Goal: Complete application form

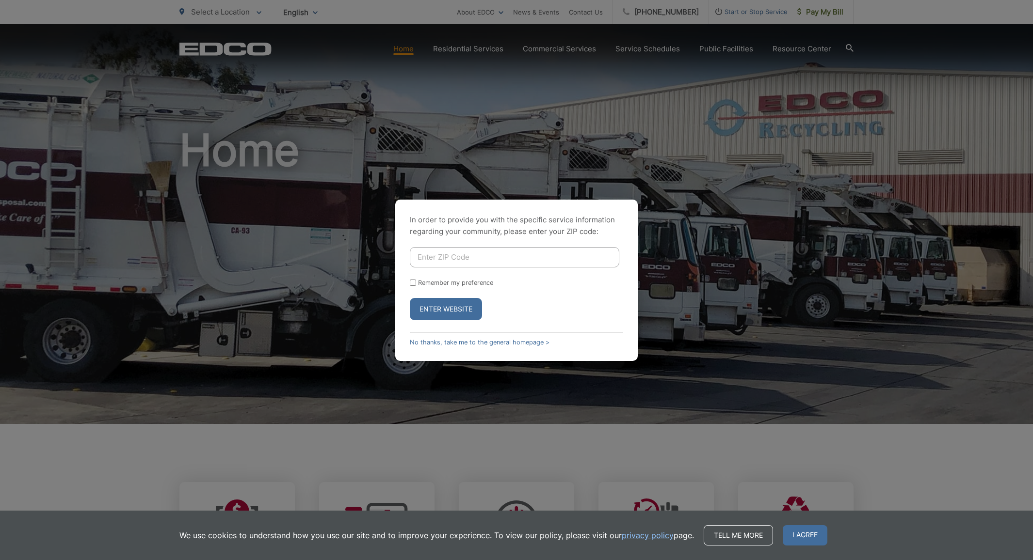
click at [448, 318] on button "Enter Website" at bounding box center [446, 309] width 72 height 22
click at [453, 261] on input "Enter ZIP Code" at bounding box center [514, 257] width 209 height 20
type input "90746"
click at [450, 313] on button "Enter Website" at bounding box center [446, 309] width 72 height 22
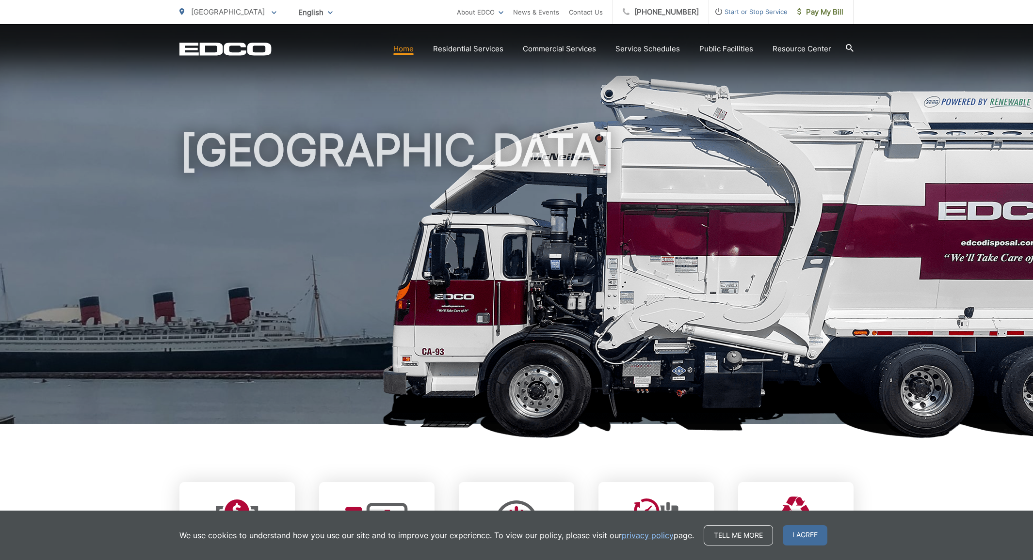
click at [548, 57] on section "Home Residential Services Curbside Pickup No services offered Dumpster Service …" at bounding box center [562, 49] width 582 height 18
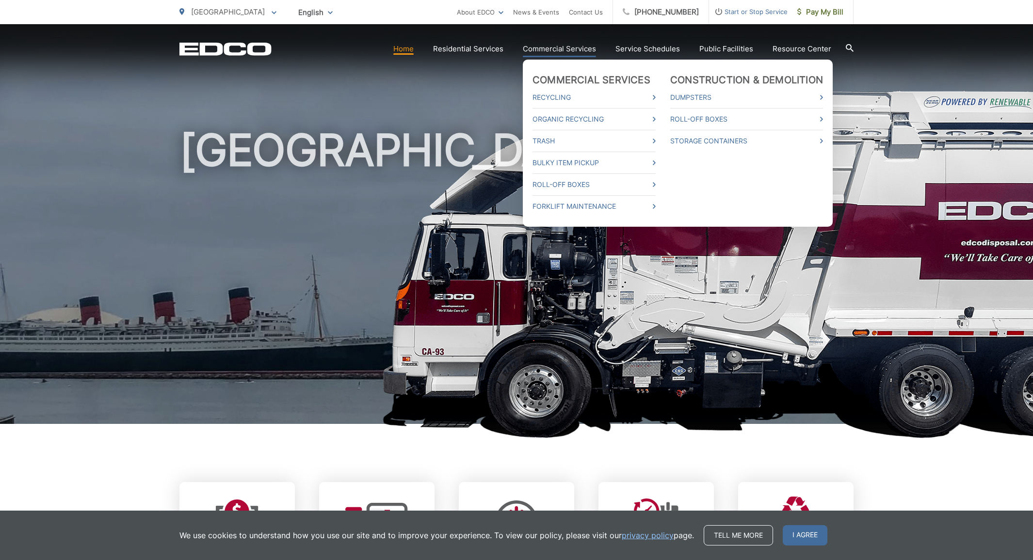
click at [550, 48] on link "Commercial Services" at bounding box center [559, 49] width 73 height 12
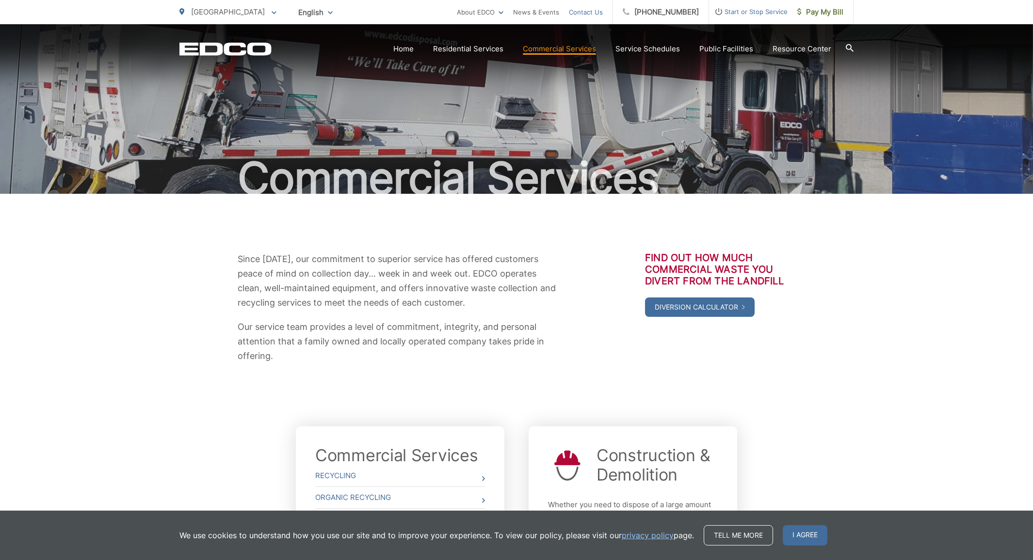
click at [592, 13] on link "Contact Us" at bounding box center [586, 12] width 34 height 12
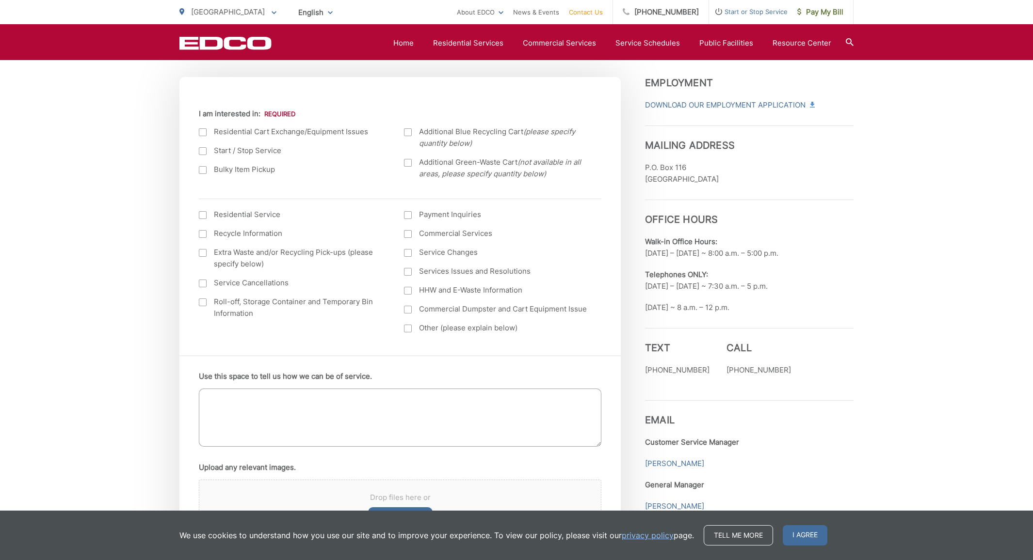
scroll to position [330, 0]
click at [234, 169] on label "Bulky Item Pickup" at bounding box center [292, 170] width 186 height 12
click at [0, 0] on input "Bulky Item Pickup" at bounding box center [0, 0] width 0 height 0
click at [439, 235] on label "Commercial Services" at bounding box center [497, 234] width 186 height 12
click at [0, 0] on input "Commercial Services" at bounding box center [0, 0] width 0 height 0
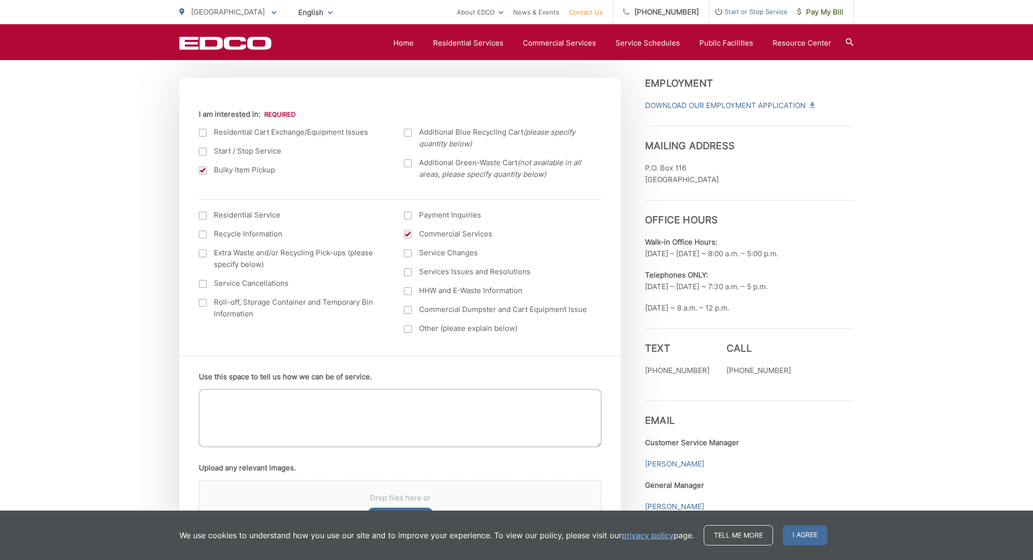
click at [338, 407] on textarea "Use this space to tell us how we can be of service." at bounding box center [400, 418] width 402 height 58
paste textarea "Hello: We are looking to dispose of approximately 10,000 LBs of food grade pack…"
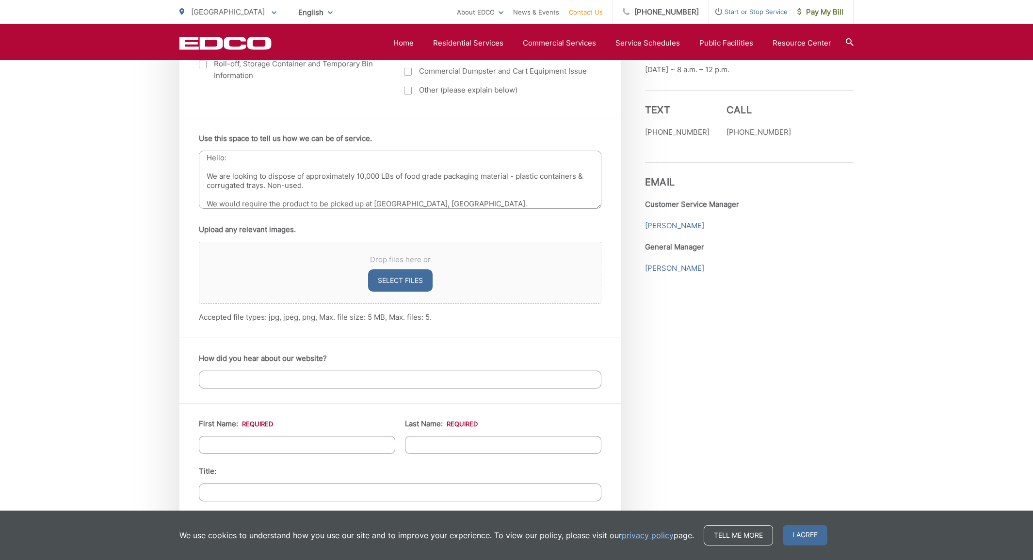
scroll to position [593, 0]
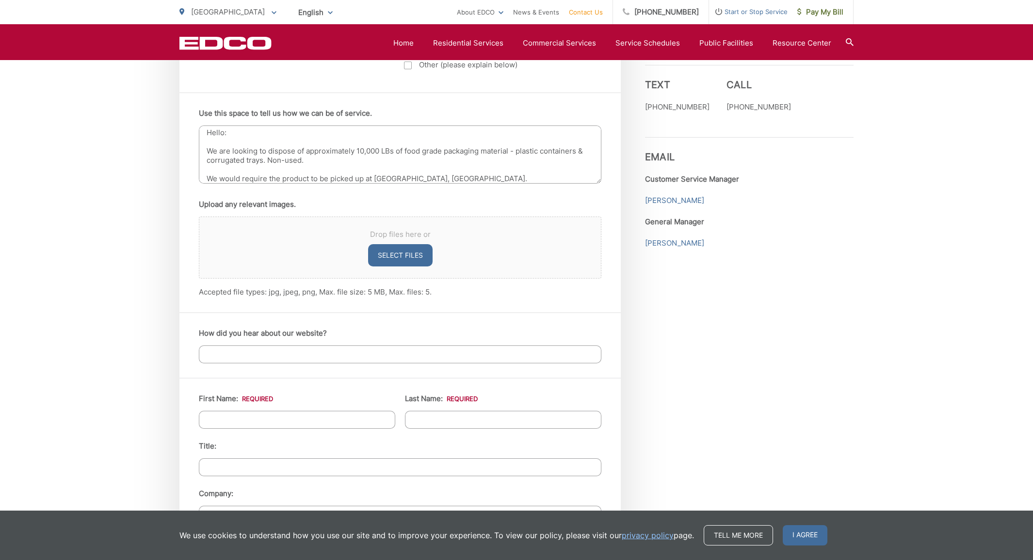
type textarea "Hello: We are looking to dispose of approximately 10,000 LBs of food grade pack…"
click at [315, 354] on input "How did you hear about our website?" at bounding box center [400, 355] width 402 height 18
type input "[PERSON_NAME]"
type input "Park"
type input "Logistics Director"
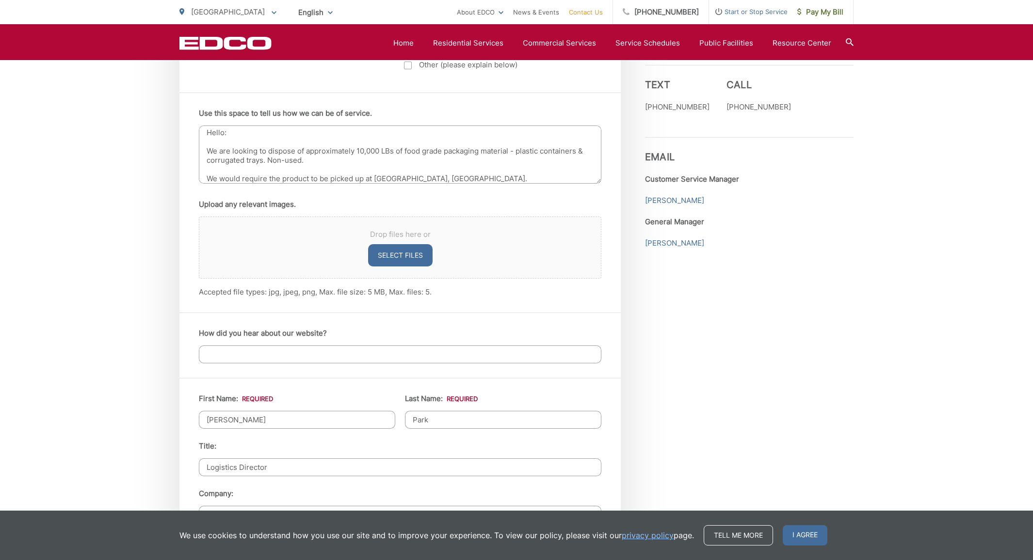
type input "Klimon"
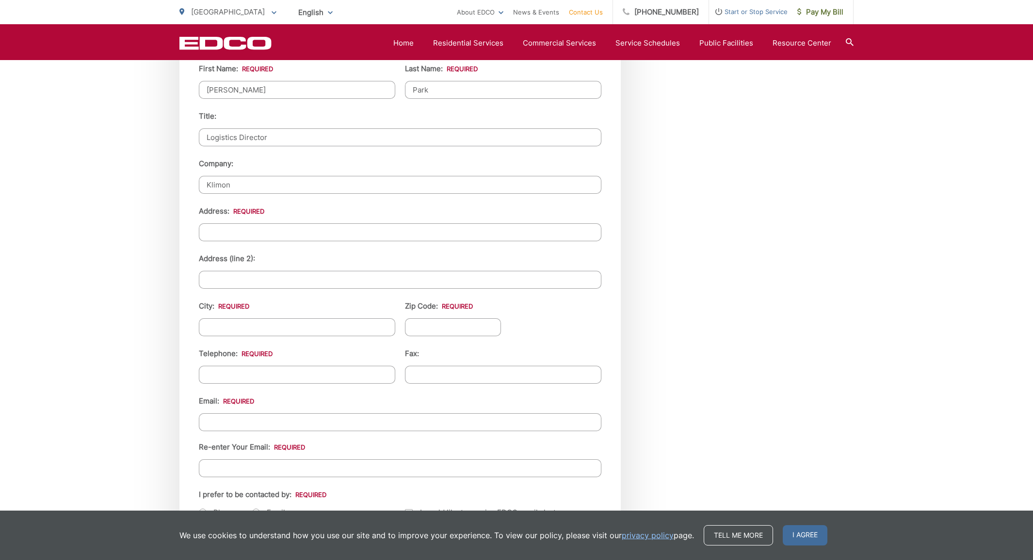
scroll to position [1017, 0]
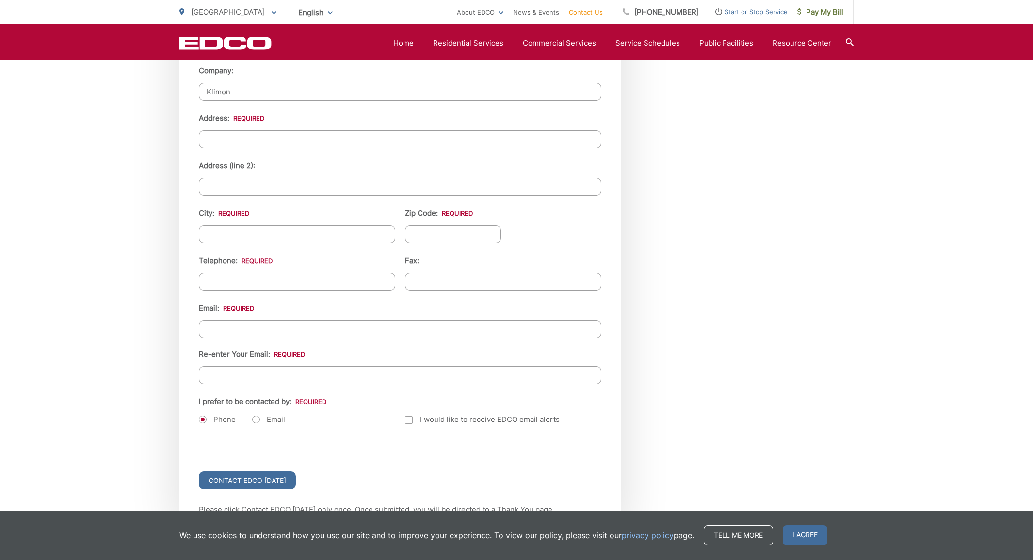
click at [257, 141] on input "Address: *" at bounding box center [400, 139] width 402 height 18
type input "[STREET_ADDRESS]"
type input "[PERSON_NAME]"
type input "90746"
type input "[PHONE_NUMBER]"
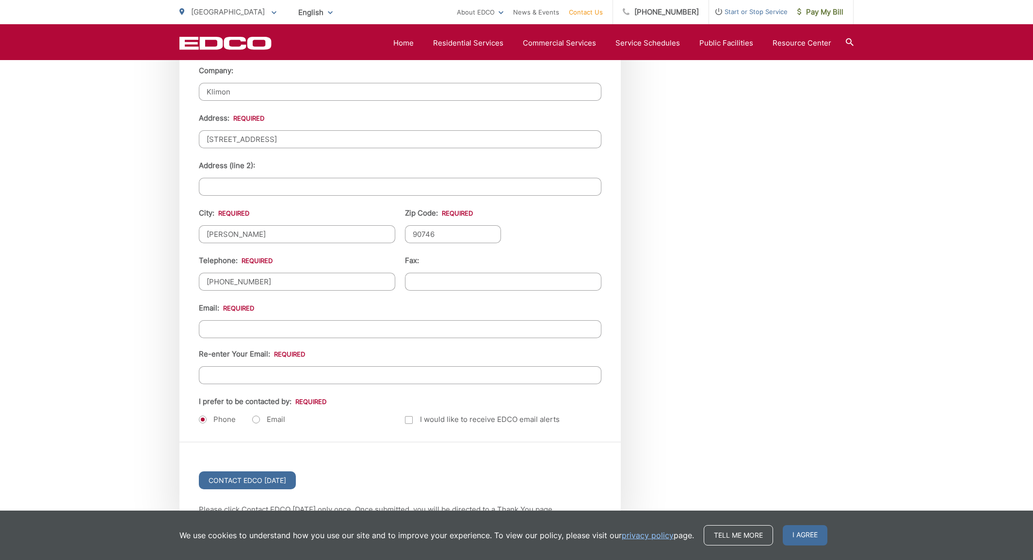
type input "(___) ___-____"
type input "[PERSON_NAME][EMAIL_ADDRESS][DOMAIN_NAME]"
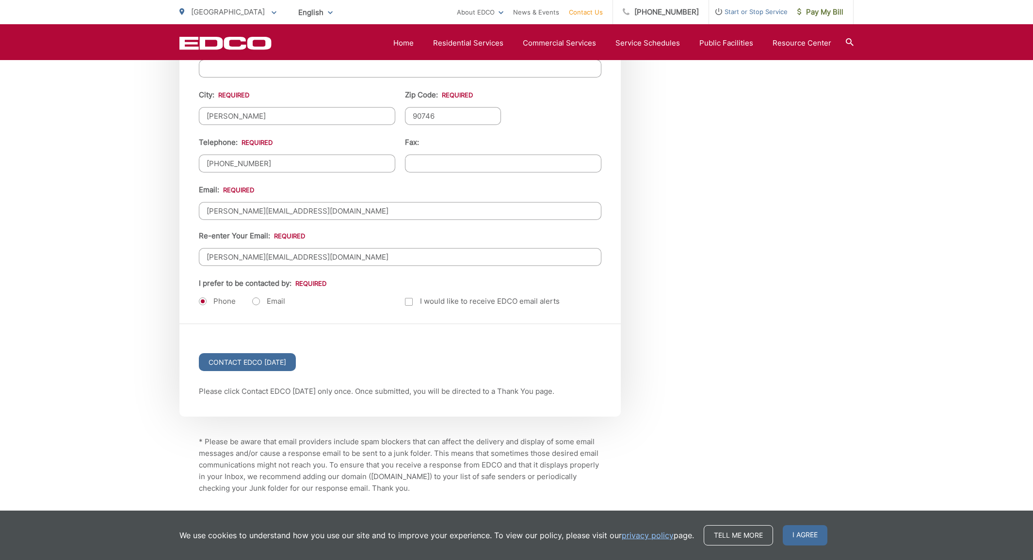
scroll to position [1187, 0]
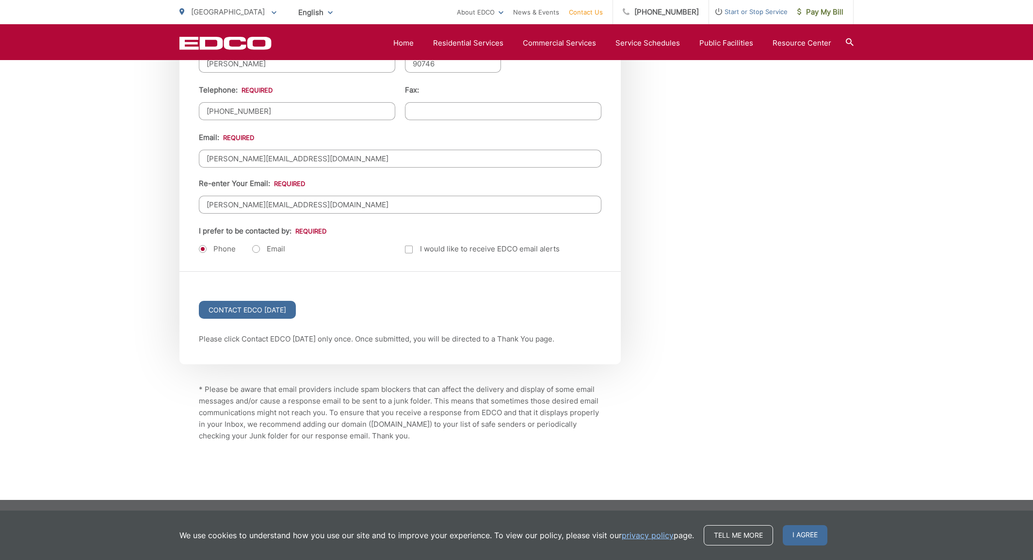
click at [256, 249] on label "Email" at bounding box center [268, 249] width 33 height 10
radio input "true"
click at [263, 306] on input "Contact EDCO [DATE]" at bounding box center [247, 310] width 97 height 18
